Goal: Transaction & Acquisition: Purchase product/service

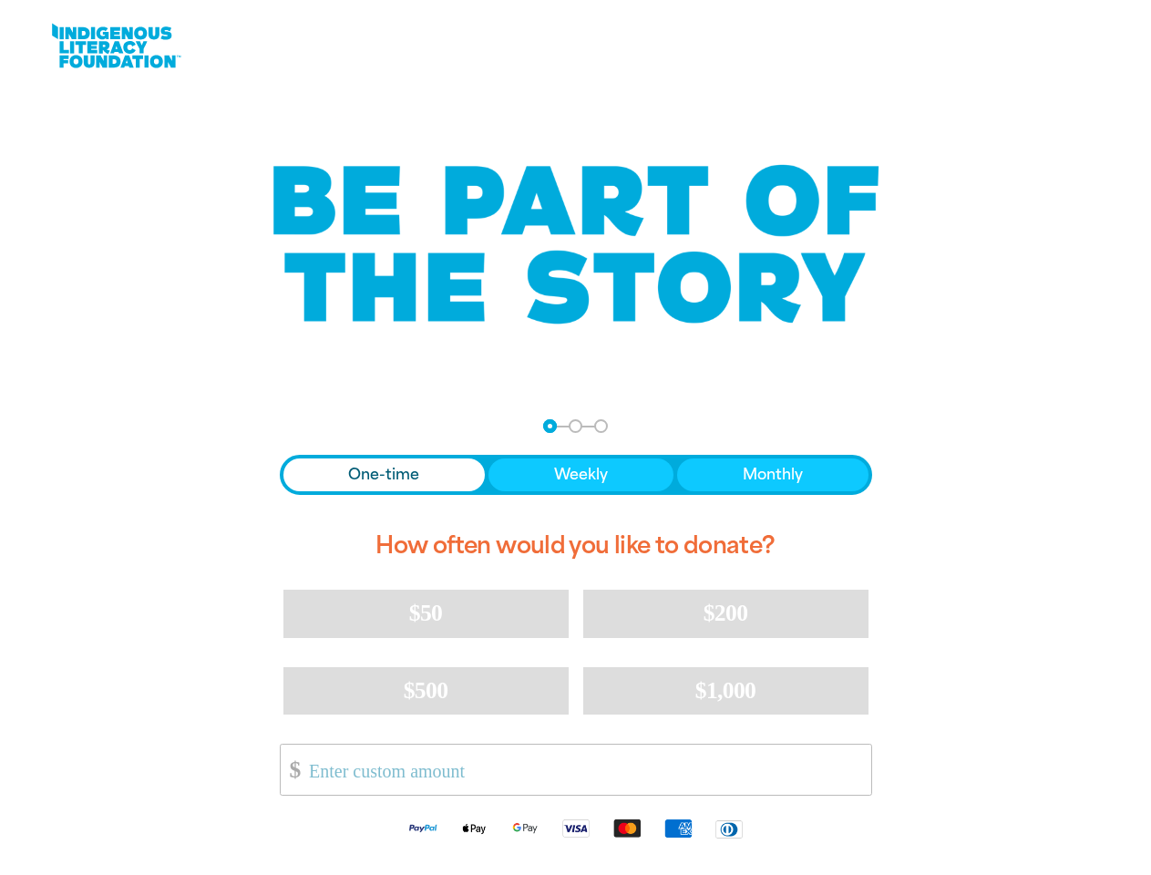
click at [575, 437] on div "arrow_back Back Step 1 Step 2 Step 3 One-time Weekly Monthly How often would yo…" at bounding box center [576, 635] width 638 height 479
click at [304, 426] on div "arrow_back Back Step 1 Step 2 Step 3" at bounding box center [576, 426] width 592 height 14
click at [550, 426] on div "Navigate to step 1 of 3 to enter your donation amount" at bounding box center [550, 426] width 5 height 5
click at [384, 475] on span "One-time" at bounding box center [383, 475] width 71 height 22
click at [580, 475] on span "Weekly" at bounding box center [581, 475] width 54 height 22
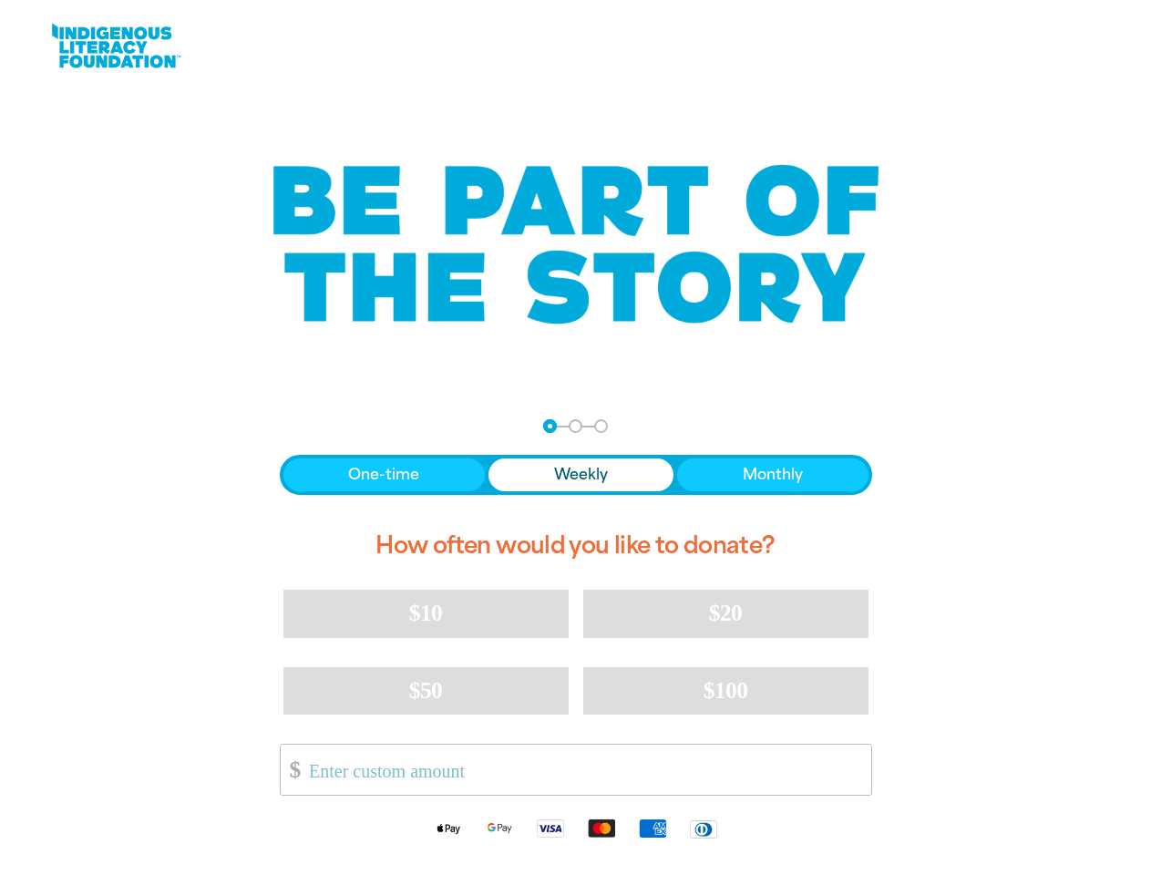
click at [772, 475] on span "Monthly" at bounding box center [773, 475] width 60 height 22
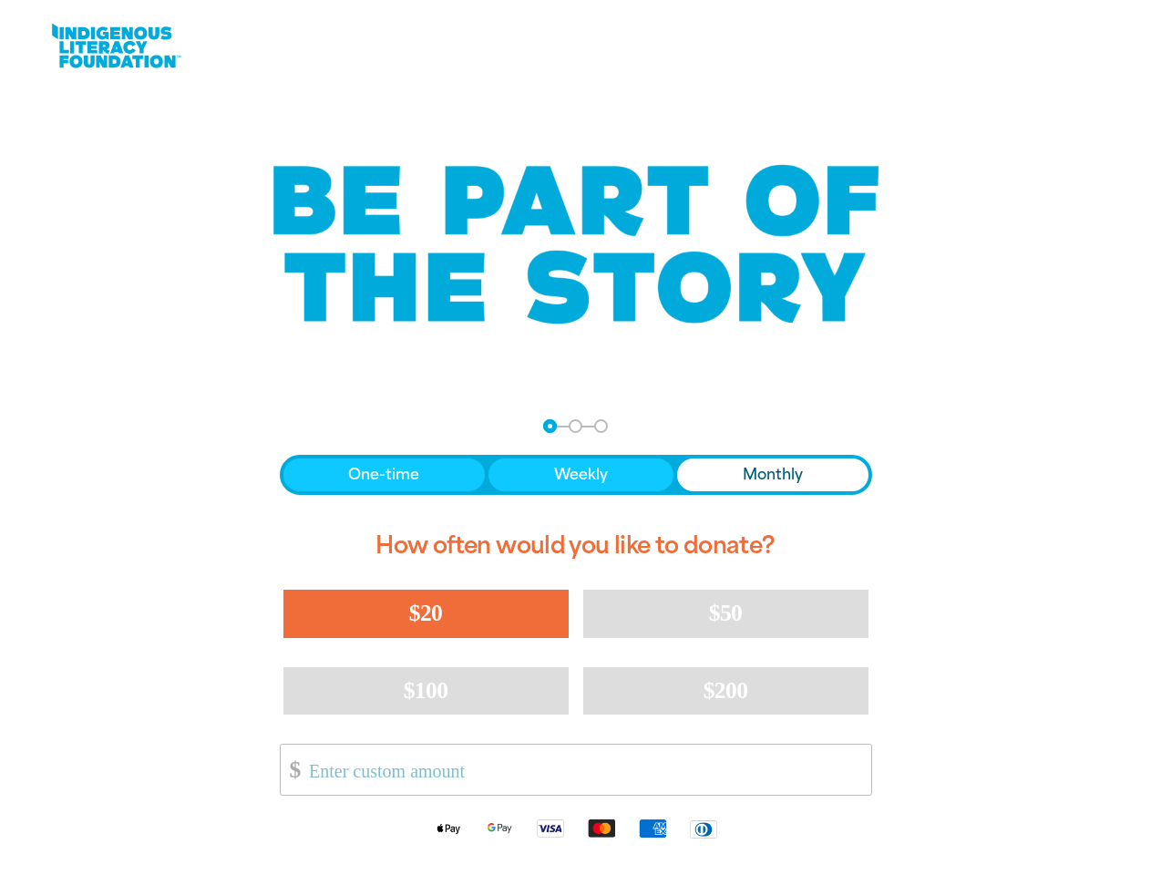
click at [426, 613] on span "$20" at bounding box center [425, 613] width 33 height 26
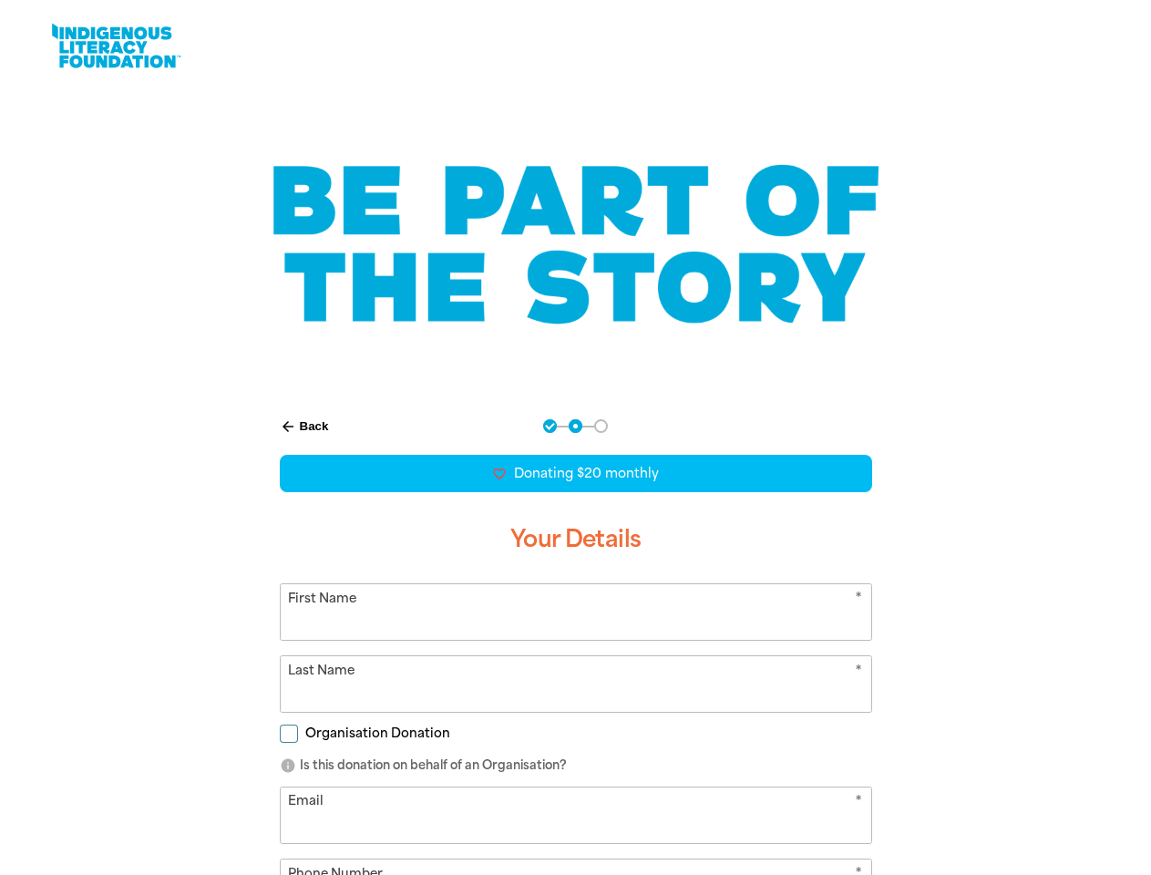
click at [725, 787] on input "Email" at bounding box center [576, 815] width 591 height 56
